Goal: Transaction & Acquisition: Subscribe to service/newsletter

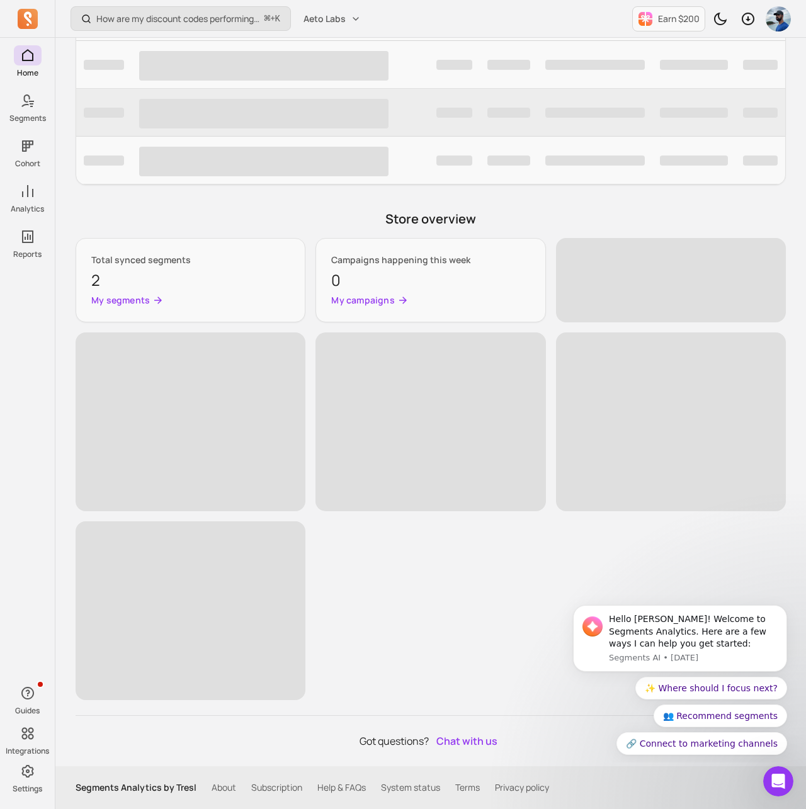
click at [262, 785] on link "Subscription" at bounding box center [276, 787] width 51 height 13
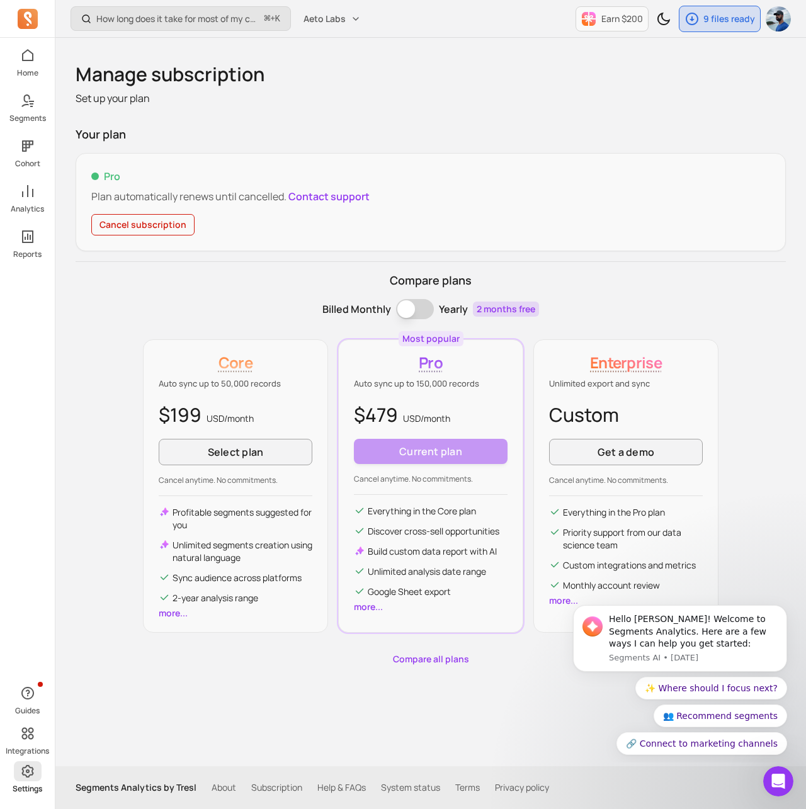
click at [26, 771] on icon at bounding box center [27, 771] width 12 height 13
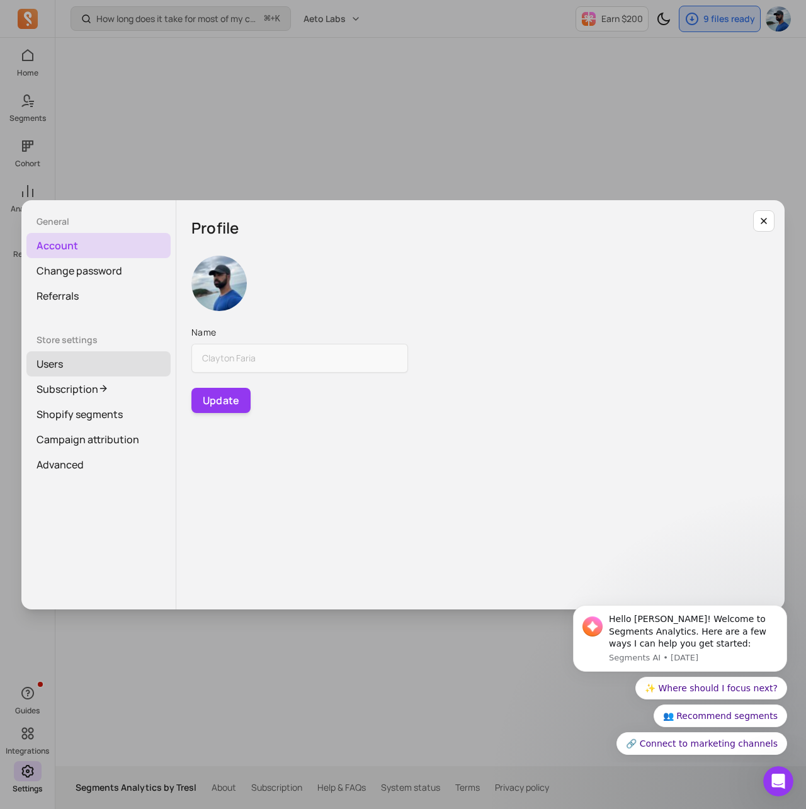
click at [75, 371] on link "Users" at bounding box center [98, 363] width 144 height 25
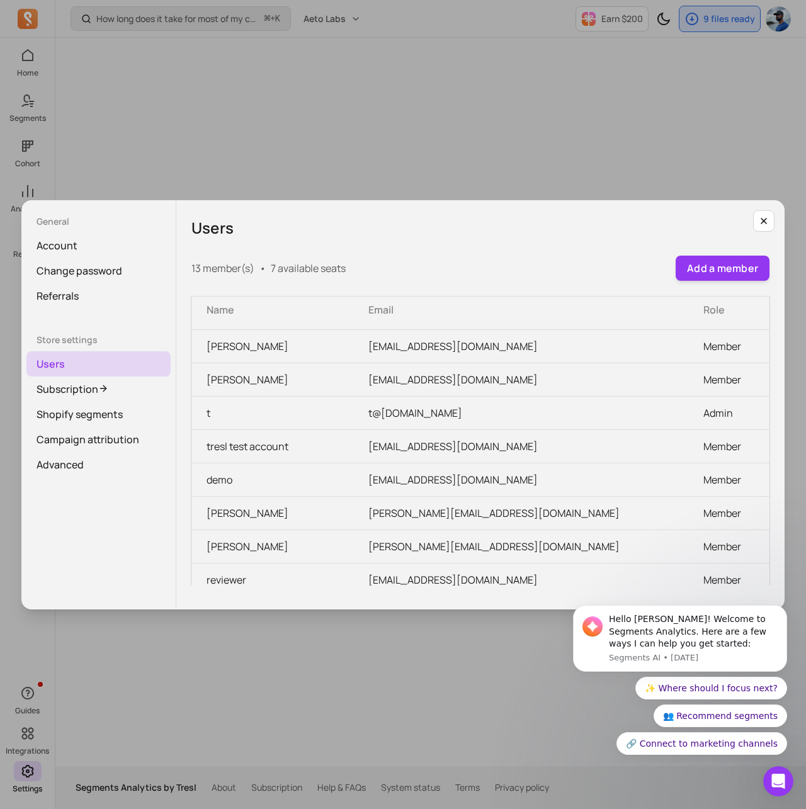
scroll to position [172, 0]
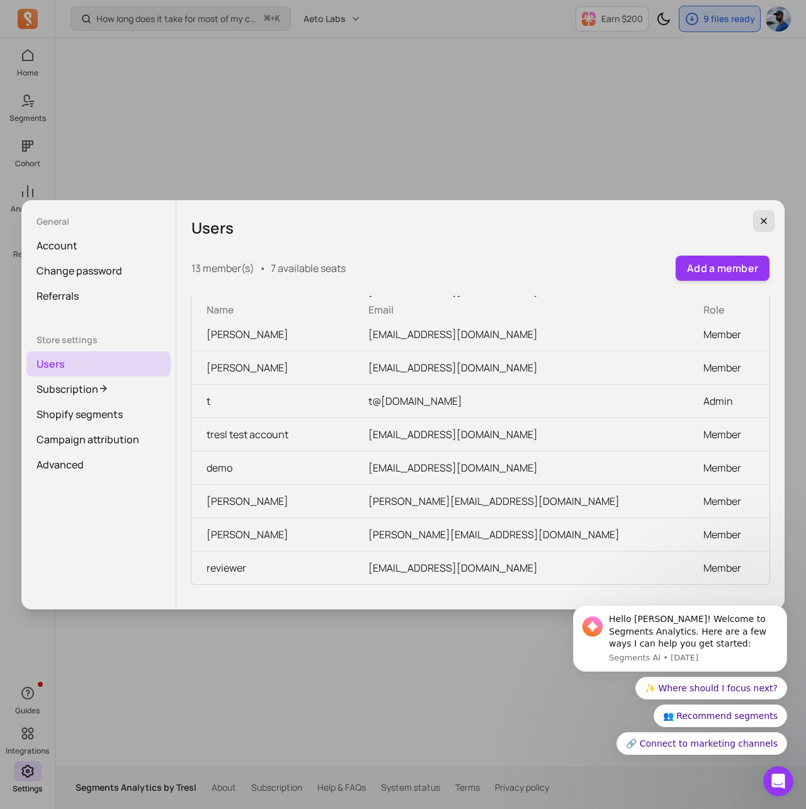
click at [768, 221] on icon "button" at bounding box center [763, 221] width 10 height 10
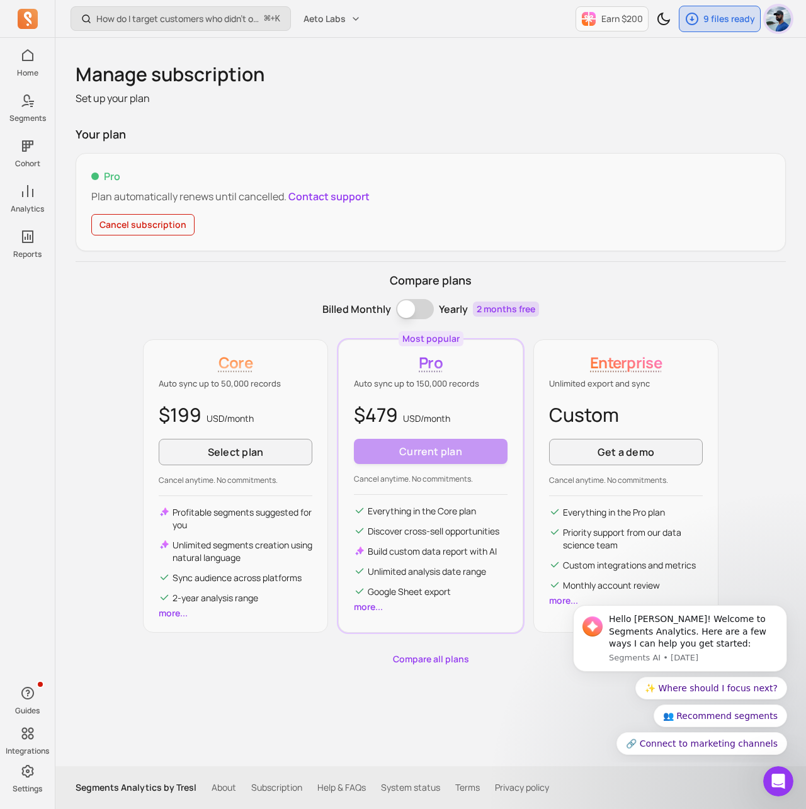
click at [780, 20] on img "button" at bounding box center [777, 18] width 25 height 25
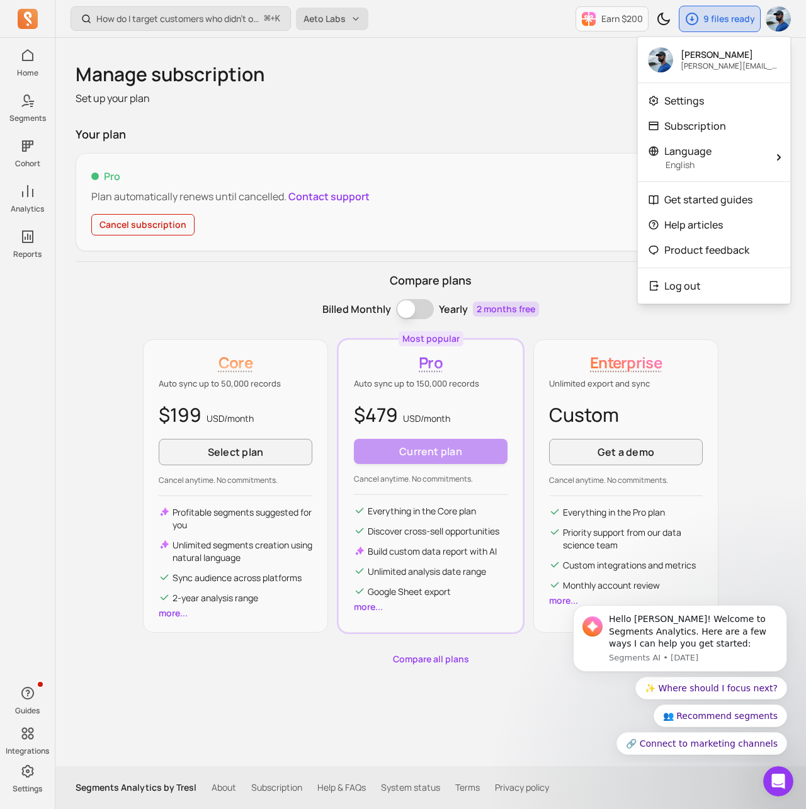
click at [350, 23] on button "Aeto Labs" at bounding box center [332, 19] width 72 height 23
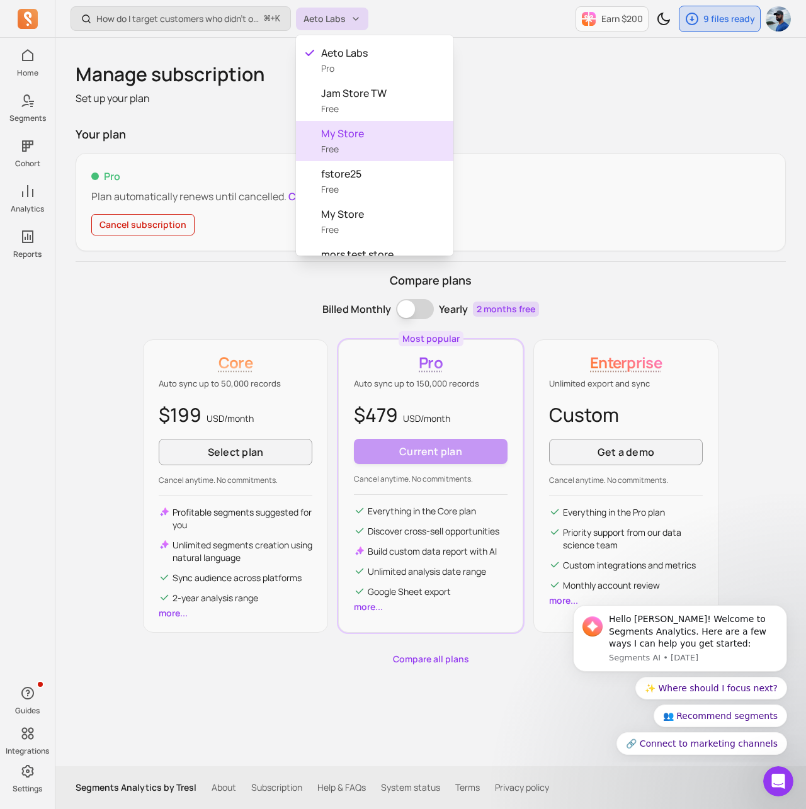
click at [342, 128] on span "My Store" at bounding box center [382, 133] width 122 height 15
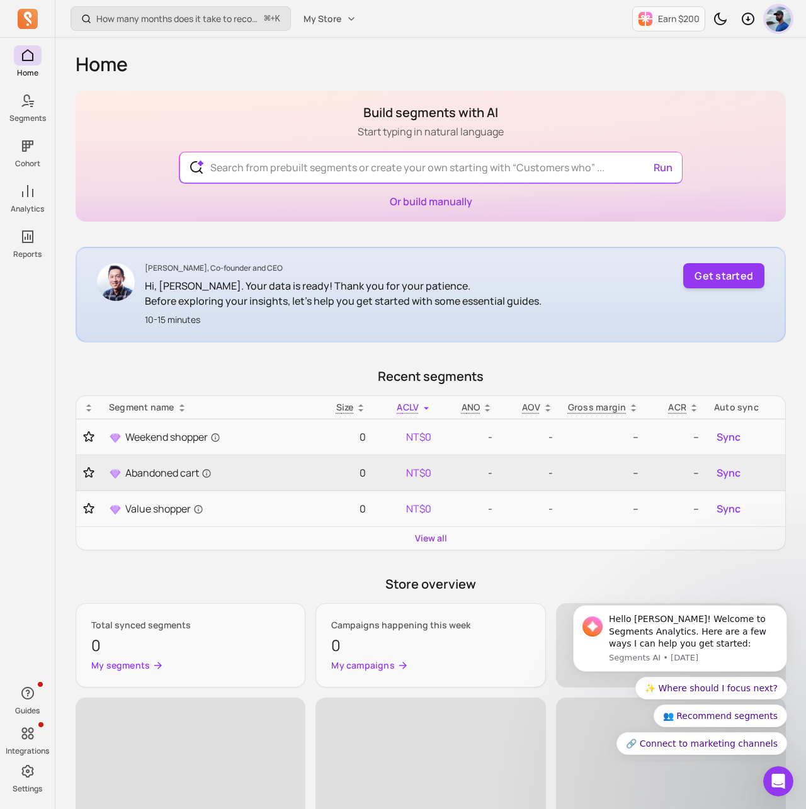
click at [776, 19] on img "button" at bounding box center [777, 18] width 25 height 25
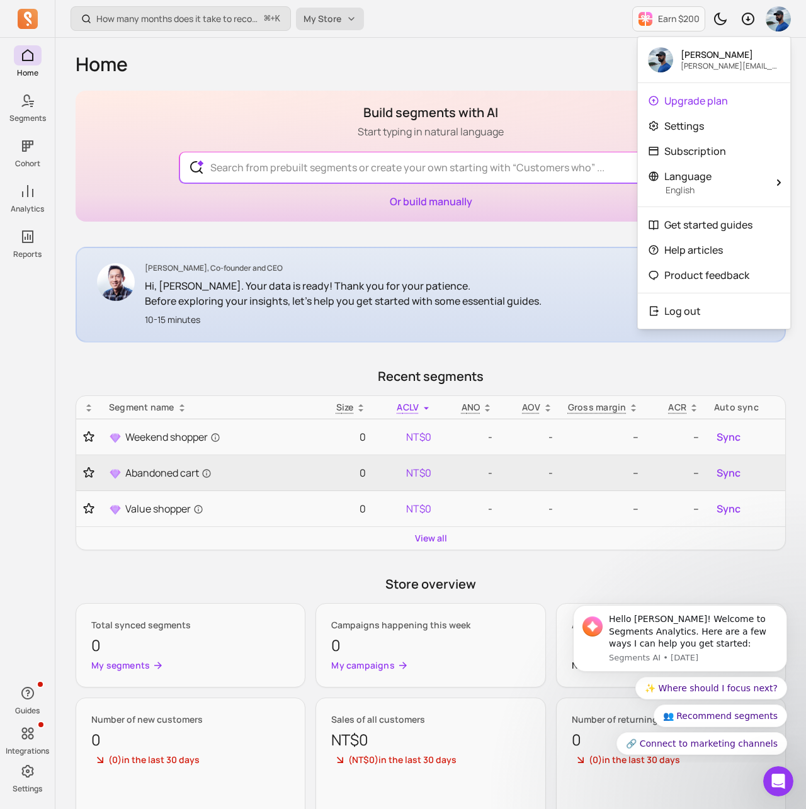
click at [347, 8] on button "My Store" at bounding box center [330, 19] width 68 height 23
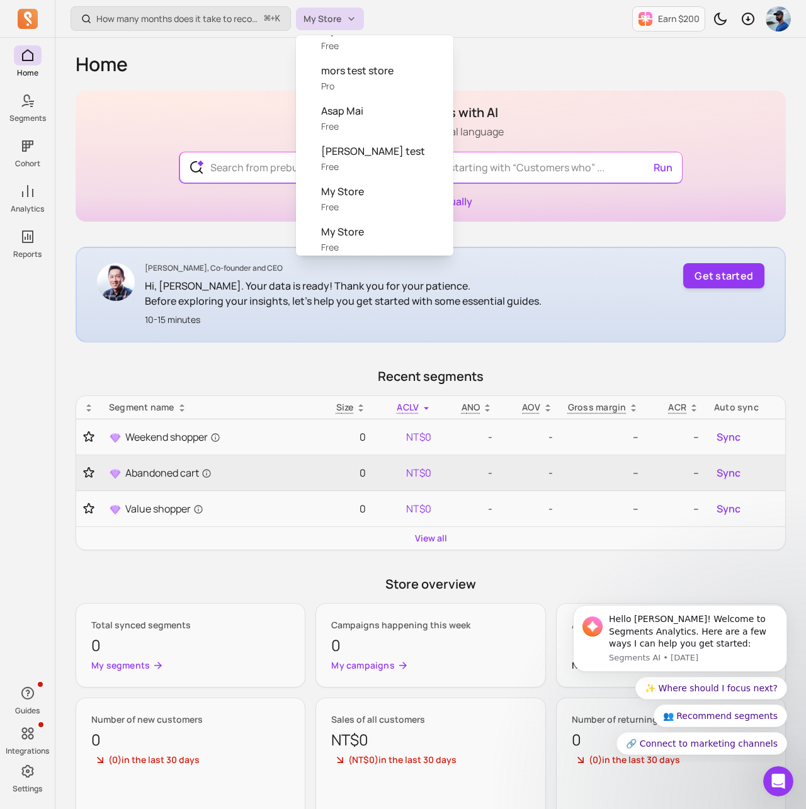
scroll to position [189, 0]
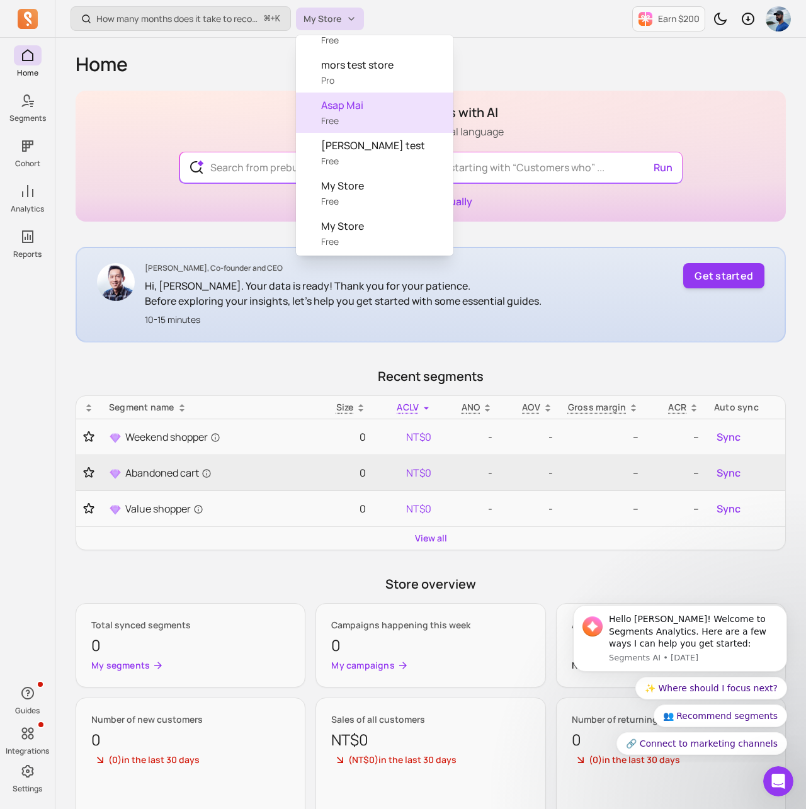
click at [369, 106] on span "Asap Mai" at bounding box center [382, 105] width 122 height 15
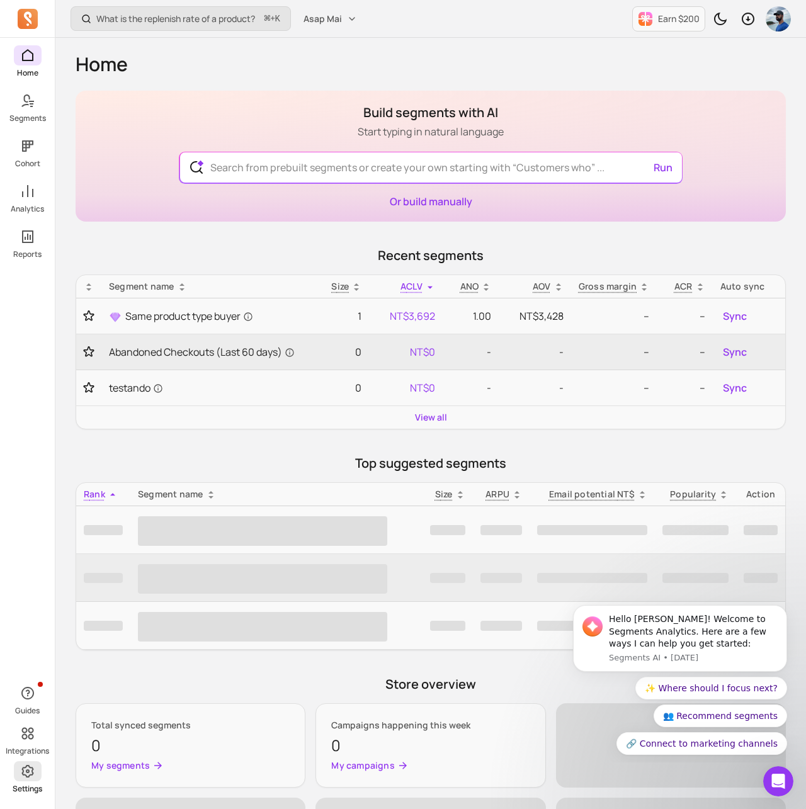
click at [21, 780] on span at bounding box center [28, 771] width 28 height 20
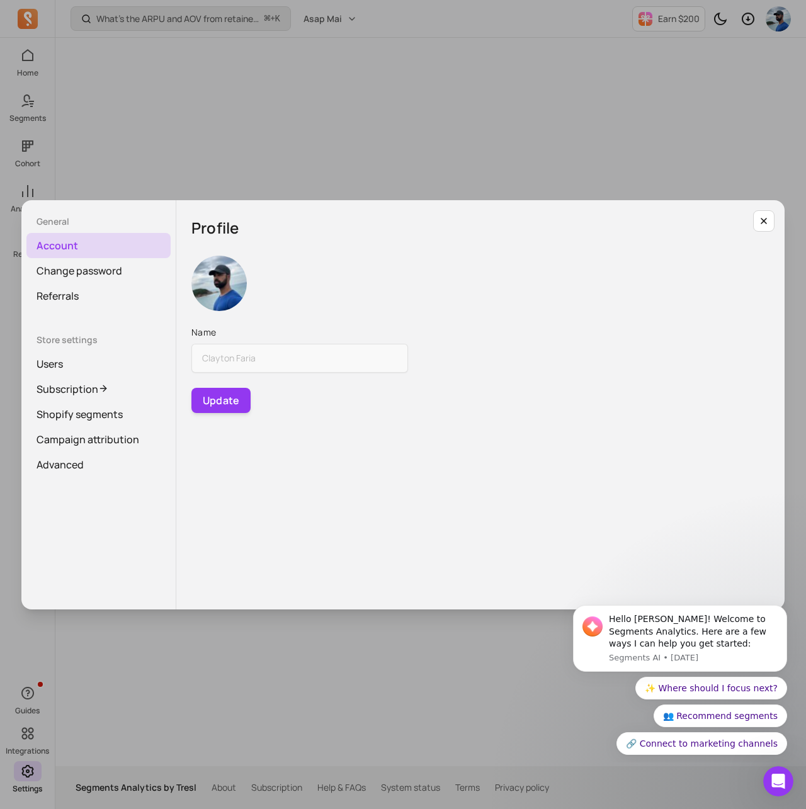
click at [103, 347] on div "Store settings Users Subscription Shopify segments Campaign attribution Advanced" at bounding box center [98, 406] width 144 height 144
click at [101, 356] on link "Users" at bounding box center [98, 363] width 144 height 25
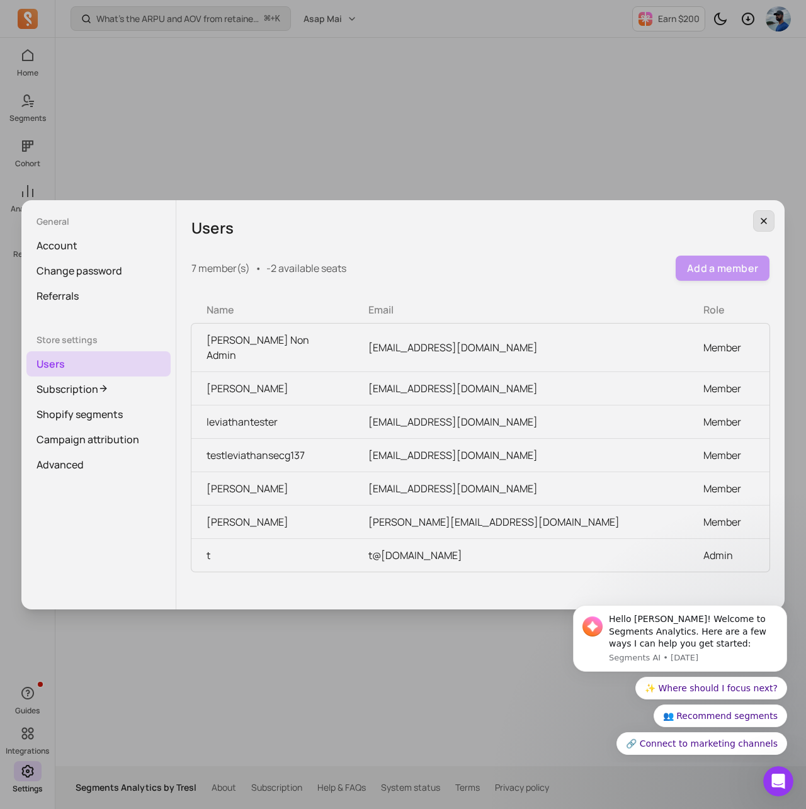
click at [767, 218] on icon "button" at bounding box center [763, 221] width 10 height 10
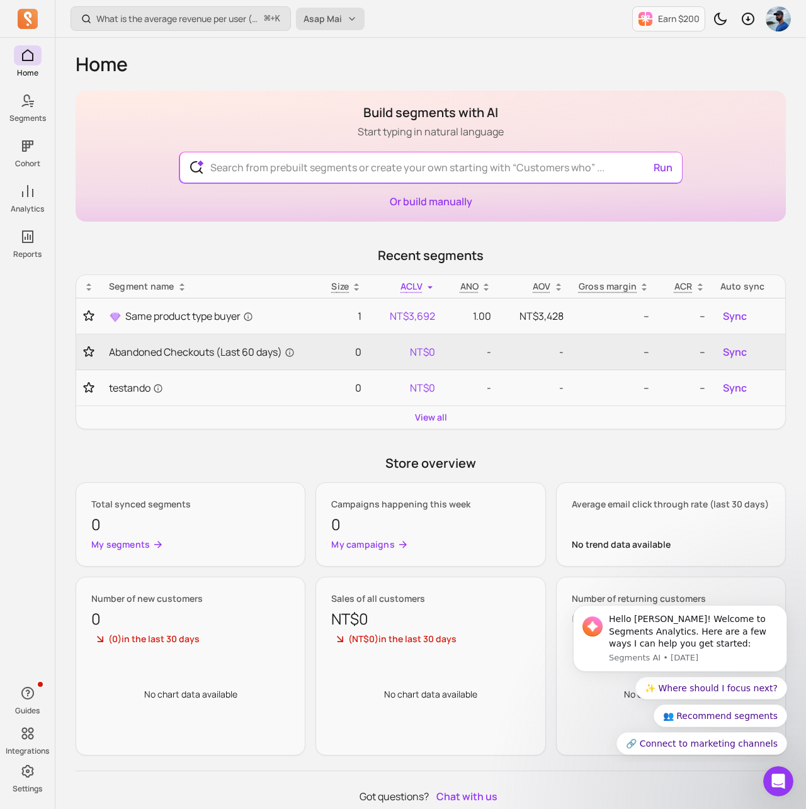
click at [348, 17] on button "Asap Mai" at bounding box center [330, 19] width 69 height 23
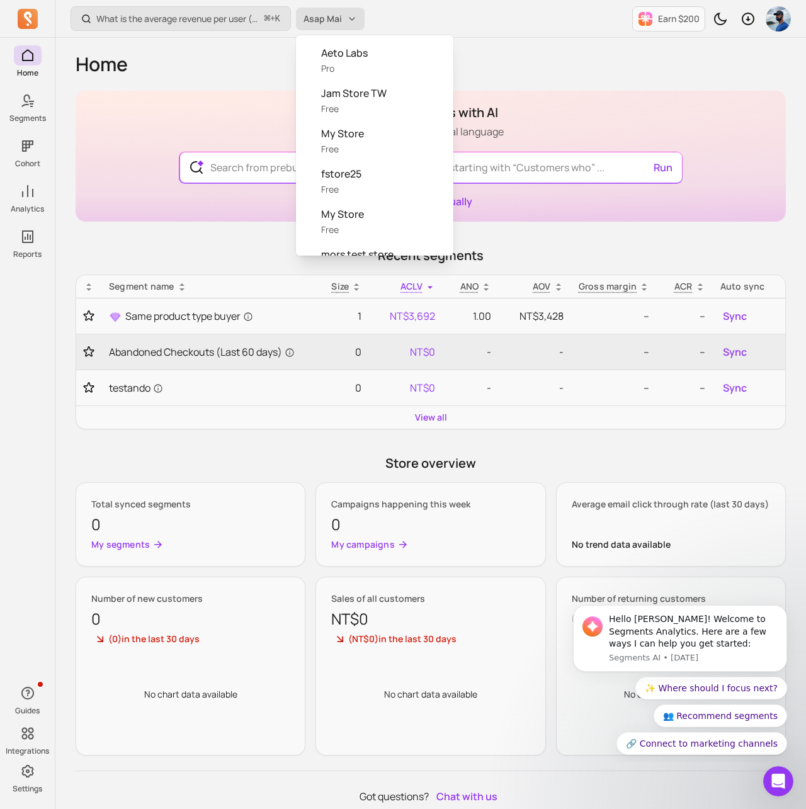
scroll to position [67, 0]
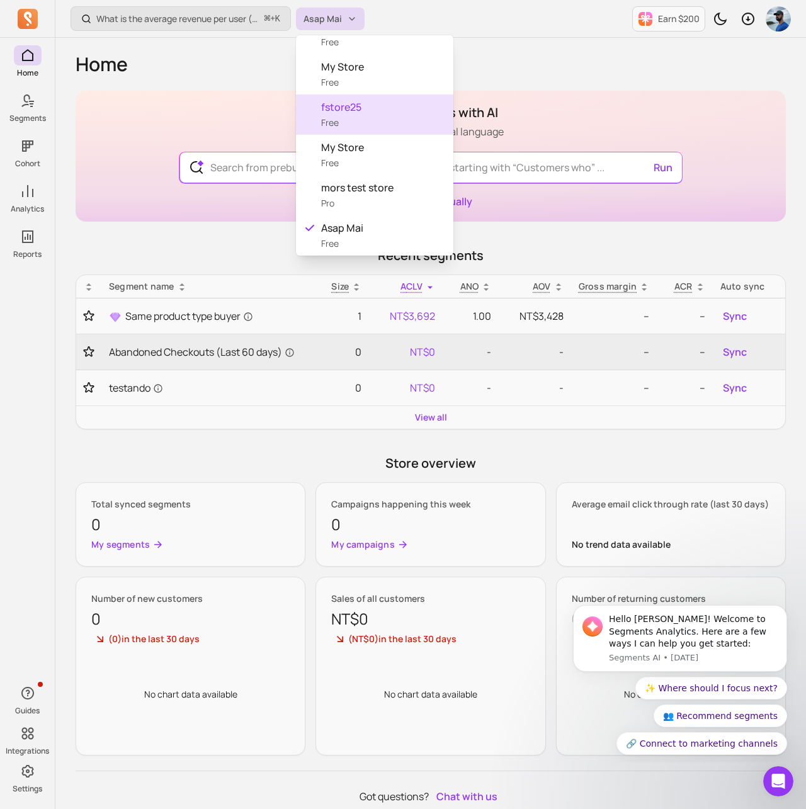
click at [345, 100] on span "fstore25" at bounding box center [382, 106] width 122 height 15
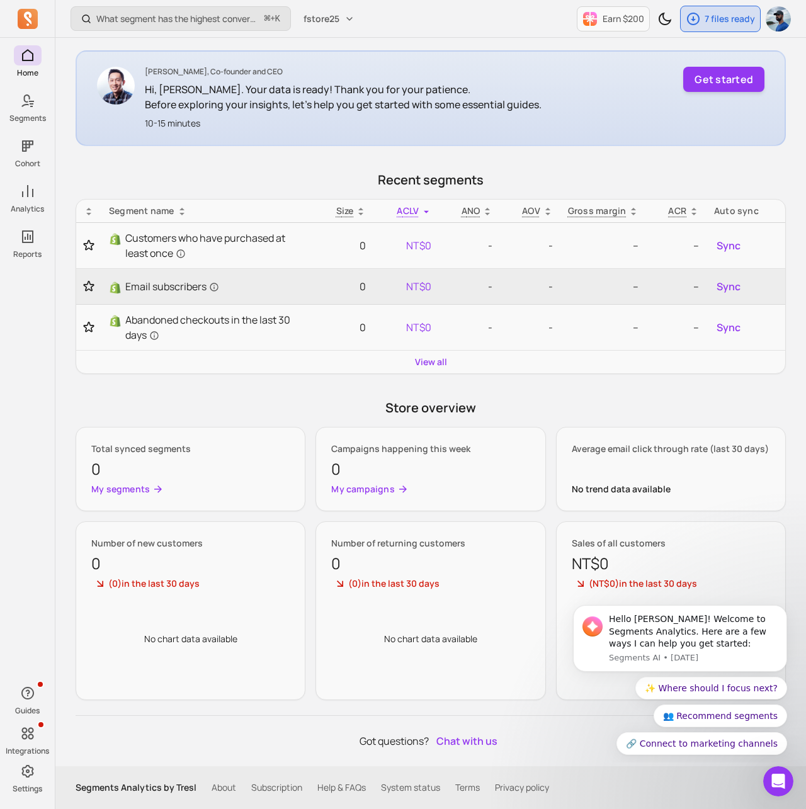
scroll to position [196, 0]
